Goal: Task Accomplishment & Management: Use online tool/utility

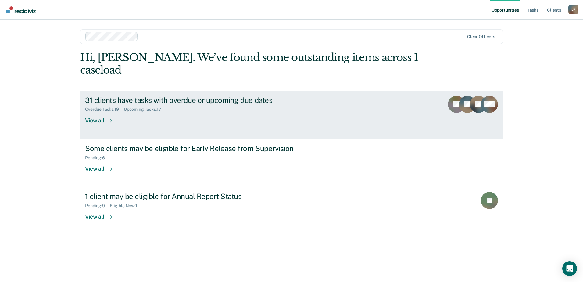
click at [218, 104] on div "Overdue Tasks : 19 Upcoming Tasks : 17" at bounding box center [192, 108] width 214 height 8
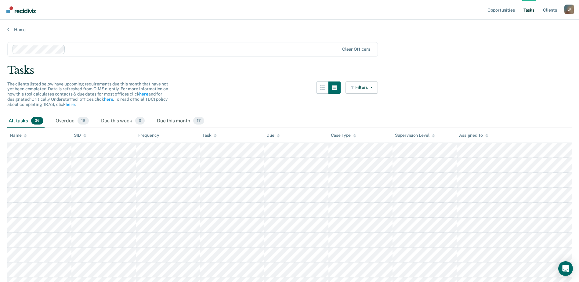
click at [212, 135] on div "Task" at bounding box center [209, 135] width 14 height 5
click at [210, 134] on div "Task" at bounding box center [209, 135] width 14 height 5
